Goal: Task Accomplishment & Management: Manage account settings

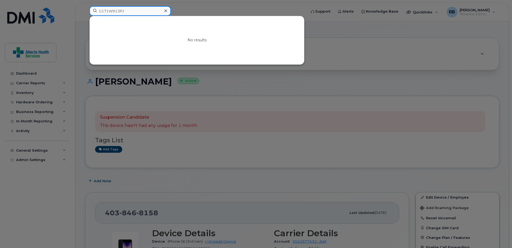
drag, startPoint x: 51, startPoint y: 2, endPoint x: 24, endPoint y: -4, distance: 27.8
type input "4033734990"
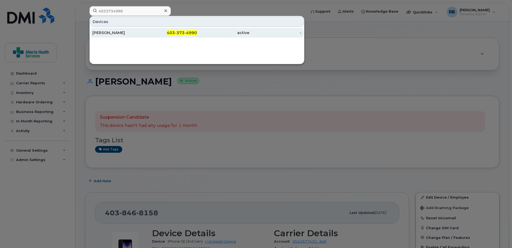
click at [138, 34] on div "[PERSON_NAME]" at bounding box center [118, 32] width 52 height 5
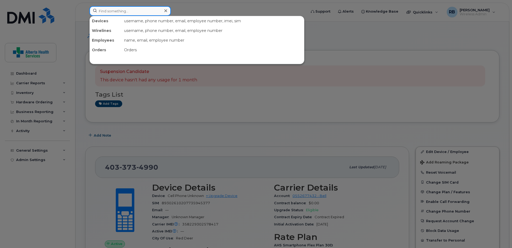
click at [140, 8] on input at bounding box center [130, 11] width 81 height 10
paste input "780-385-4700"
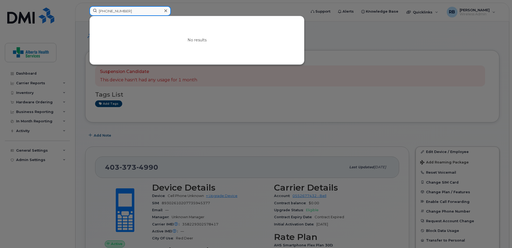
drag, startPoint x: 135, startPoint y: 12, endPoint x: 57, endPoint y: 8, distance: 78.8
click at [85, 8] on div "780-385-4700 No results" at bounding box center [196, 12] width 222 height 12
paste input "[PERSON_NAME]"
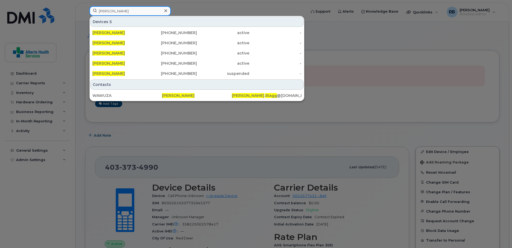
drag, startPoint x: 129, startPoint y: 11, endPoint x: 54, endPoint y: 7, distance: 75.4
click at [85, 8] on div "Natasha Stagg Devices 5 Natasha Stagg 403-505-4904 active - Natasha Stagg 587-6…" at bounding box center [196, 12] width 222 height 12
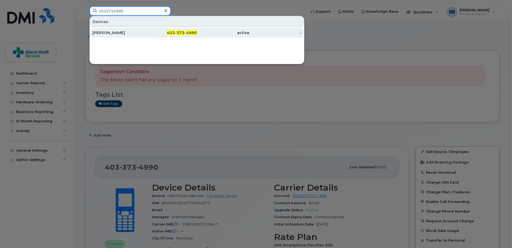
type input "4033734990"
click at [233, 32] on div "active" at bounding box center [223, 32] width 52 height 5
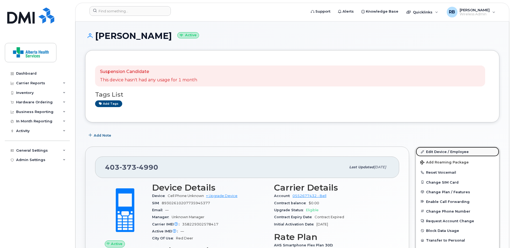
click at [453, 155] on link "Edit Device / Employee" at bounding box center [457, 152] width 83 height 10
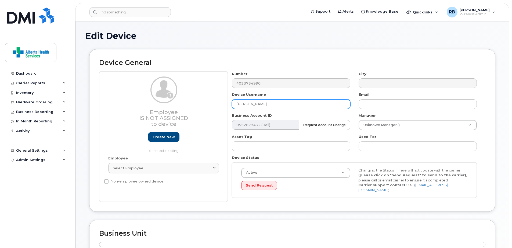
drag, startPoint x: 302, startPoint y: 108, endPoint x: 117, endPoint y: 96, distance: 185.3
click at [140, 99] on div "Employee Is not assigned to device Create new or select existing Employee Selec…" at bounding box center [292, 137] width 387 height 131
paste input "[PERSON_NAME]"
type input "[PERSON_NAME]"
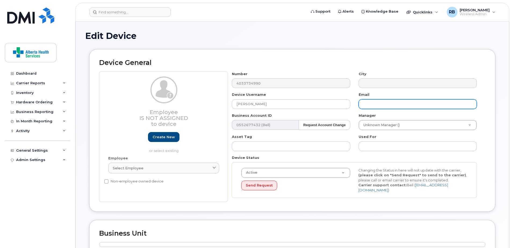
click at [375, 104] on input "text" at bounding box center [418, 104] width 118 height 10
paste input "[PERSON_NAME][EMAIL_ADDRESS][PERSON_NAME][DOMAIN_NAME]"
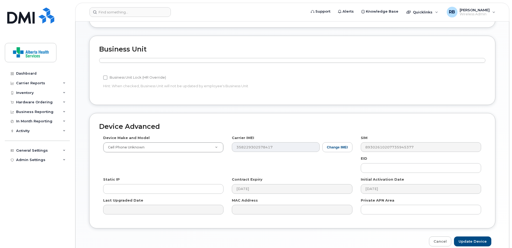
scroll to position [208, 0]
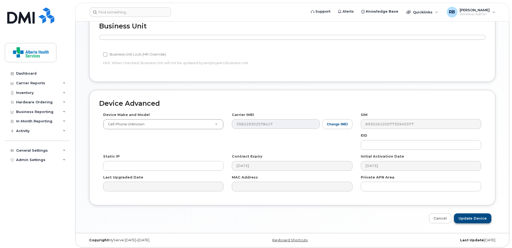
type input "[PERSON_NAME][EMAIL_ADDRESS][PERSON_NAME][DOMAIN_NAME]"
click at [483, 218] on input "Update Device" at bounding box center [472, 219] width 37 height 10
type input "Saving..."
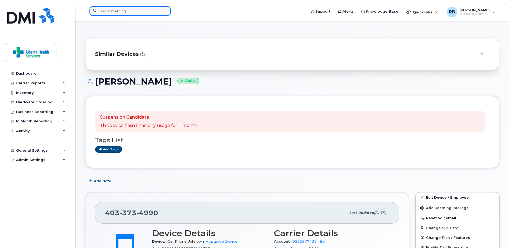
click at [116, 10] on input at bounding box center [130, 11] width 81 height 10
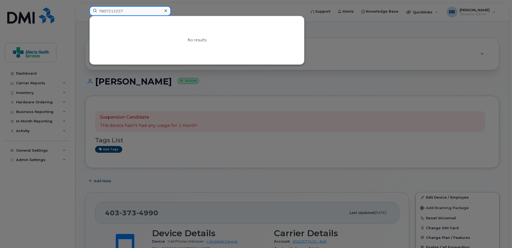
drag, startPoint x: 134, startPoint y: 9, endPoint x: 78, endPoint y: 5, distance: 56.6
click at [85, 6] on div "7807212257 No results" at bounding box center [196, 12] width 222 height 12
paste input "j0k93whycv"
drag, startPoint x: 126, startPoint y: 12, endPoint x: 65, endPoint y: 0, distance: 61.9
click at [85, 6] on div "j0k93whycv No results" at bounding box center [196, 12] width 222 height 12
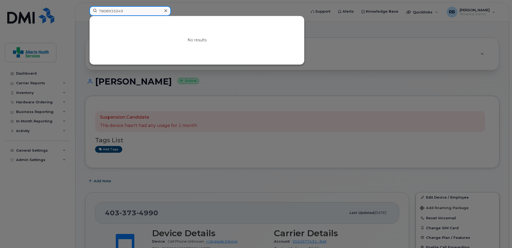
drag, startPoint x: 145, startPoint y: 12, endPoint x: 63, endPoint y: 10, distance: 82.0
click at [85, 10] on div "7808935049 No results" at bounding box center [196, 12] width 222 height 12
drag, startPoint x: 136, startPoint y: 8, endPoint x: 143, endPoint y: 12, distance: 7.8
click at [136, 8] on input "7808935049" at bounding box center [130, 11] width 81 height 10
drag, startPoint x: 146, startPoint y: 12, endPoint x: 54, endPoint y: 9, distance: 92.0
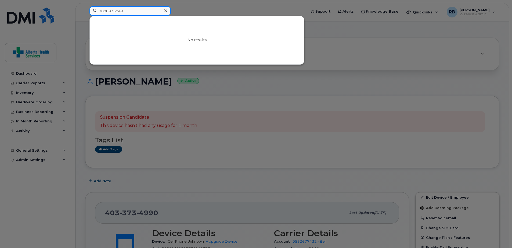
click at [85, 9] on div "7808935049 No results" at bounding box center [196, 12] width 222 height 12
paste input "587-348-422"
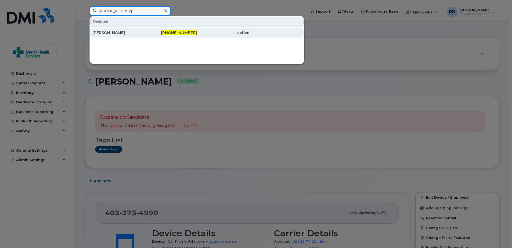
type input "587-348-4229"
click at [177, 32] on span "587-348-4229" at bounding box center [179, 32] width 36 height 5
